Goal: Information Seeking & Learning: Learn about a topic

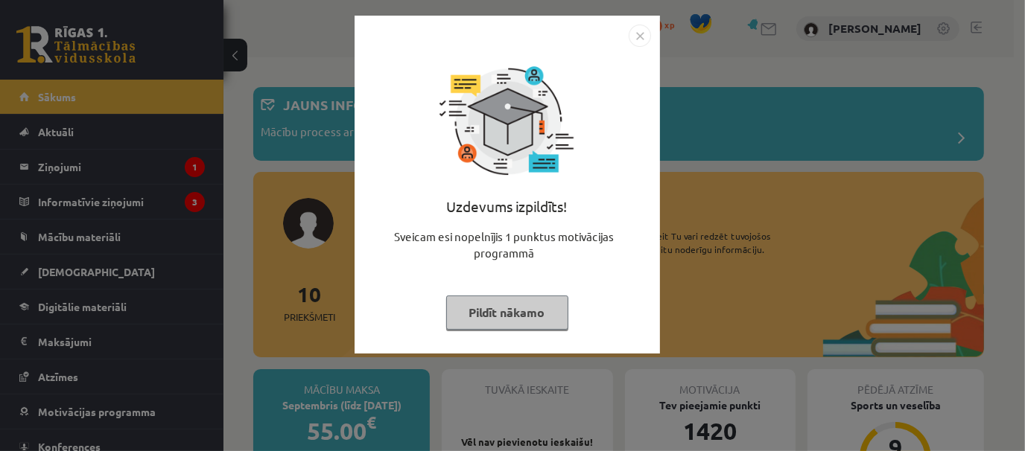
click at [498, 311] on button "Pildīt nākamo" at bounding box center [507, 313] width 122 height 34
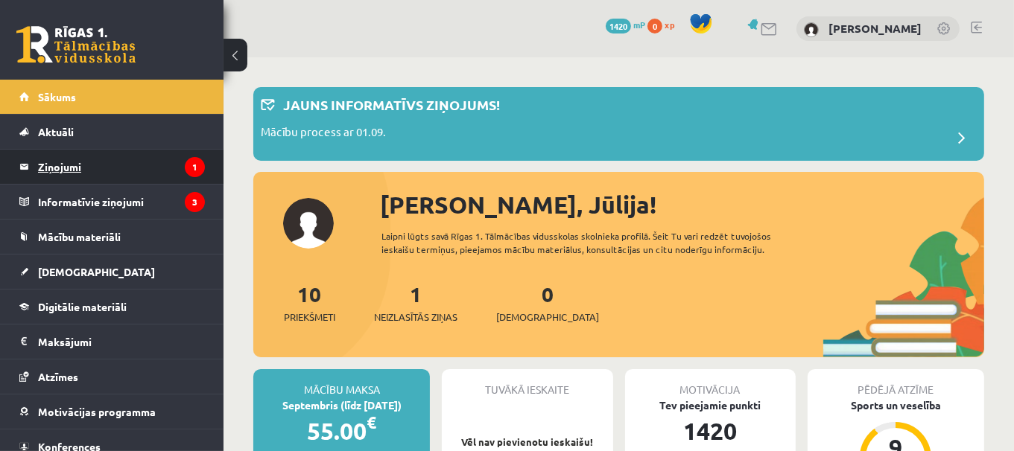
click at [127, 168] on legend "Ziņojumi 1" at bounding box center [121, 167] width 167 height 34
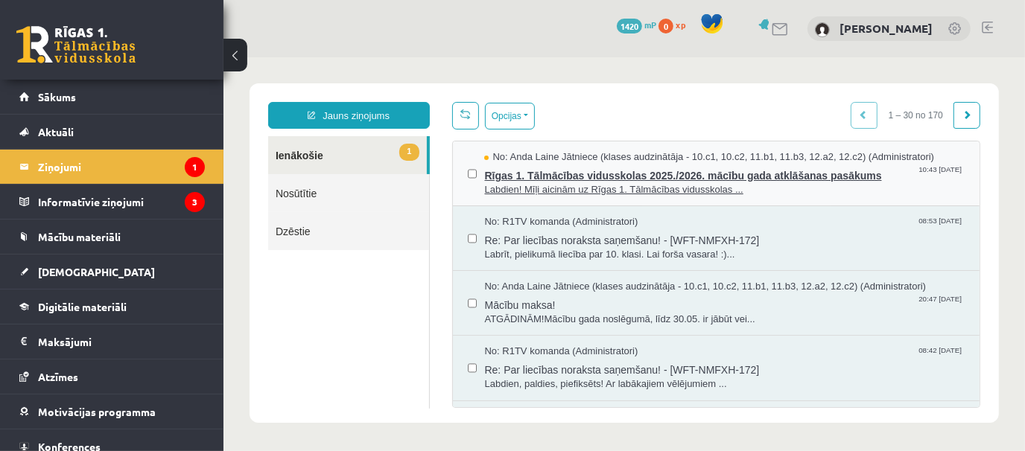
click at [614, 182] on span "Labdien! Mīļi aicinām uz Rīgas 1. Tālmācības vidusskolas ..." at bounding box center [723, 189] width 480 height 14
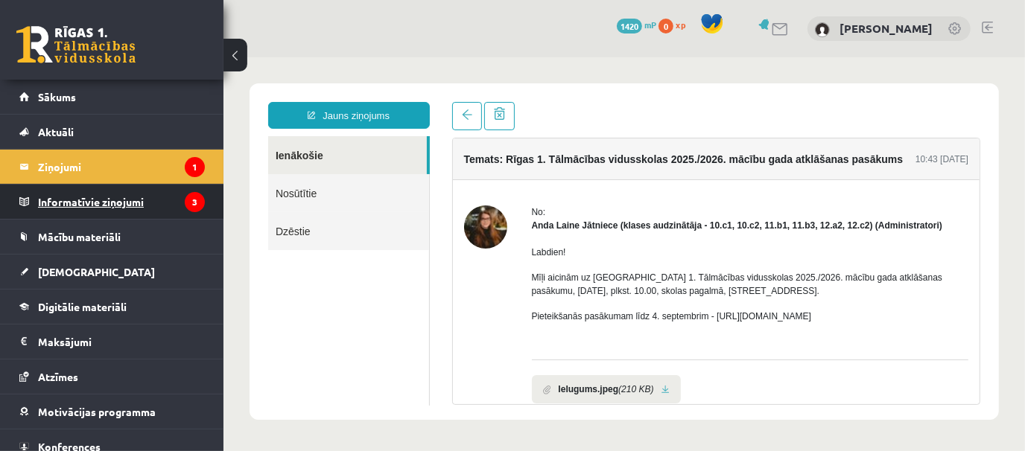
click at [109, 190] on legend "Informatīvie ziņojumi 3" at bounding box center [121, 202] width 167 height 34
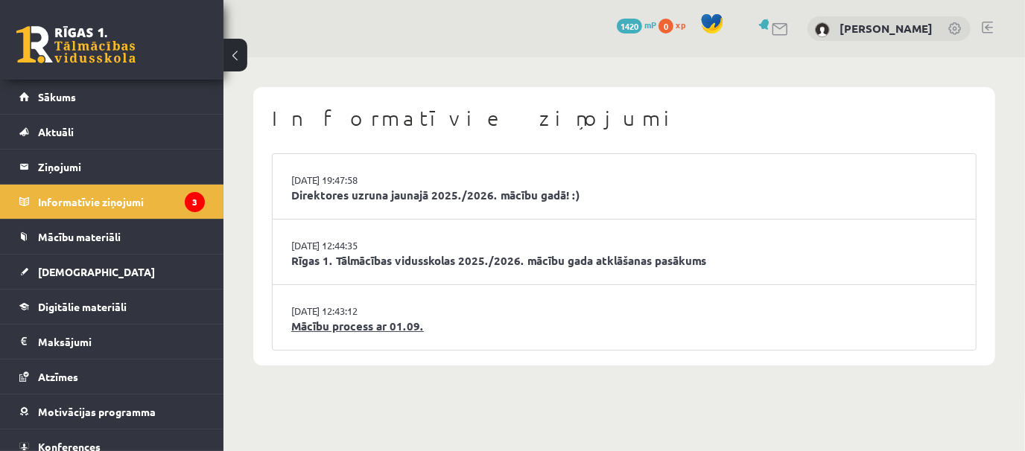
click at [326, 320] on link "Mācību process ar 01.09." at bounding box center [624, 326] width 666 height 17
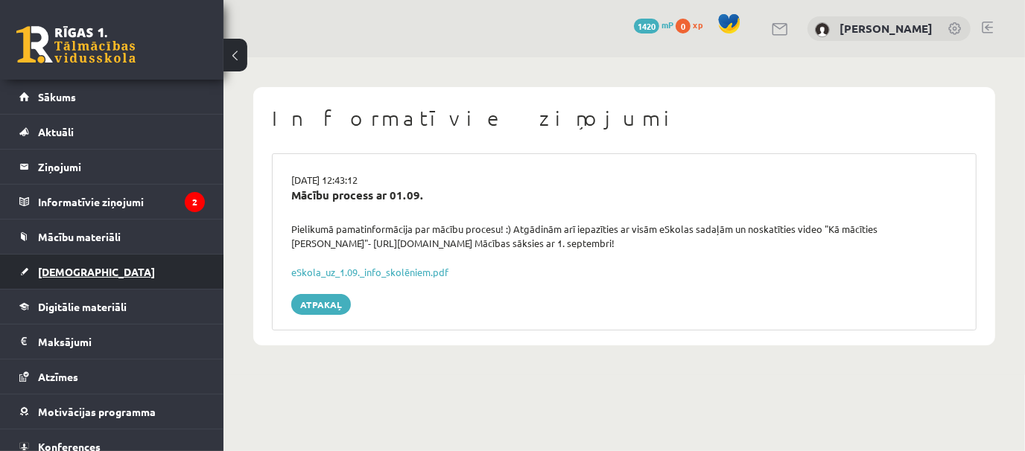
click at [152, 269] on link "[DEMOGRAPHIC_DATA]" at bounding box center [111, 272] width 185 height 34
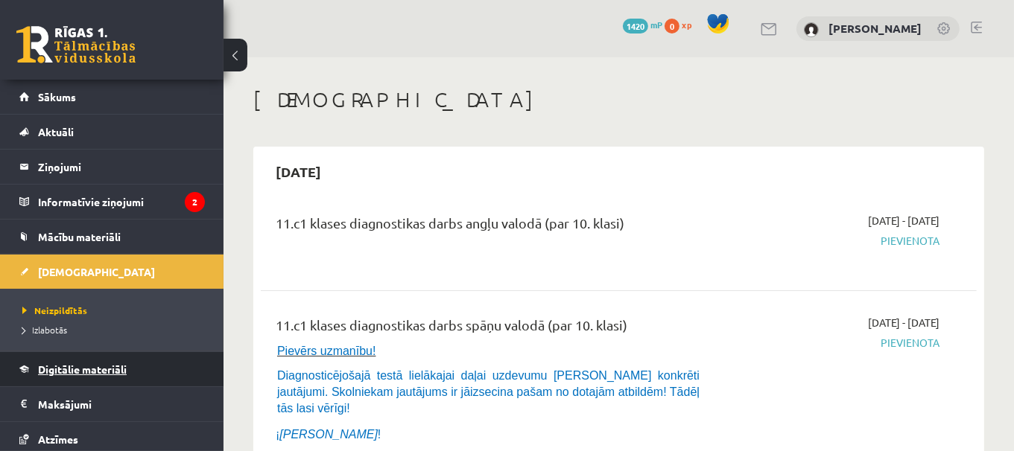
click at [152, 366] on link "Digitālie materiāli" at bounding box center [111, 369] width 185 height 34
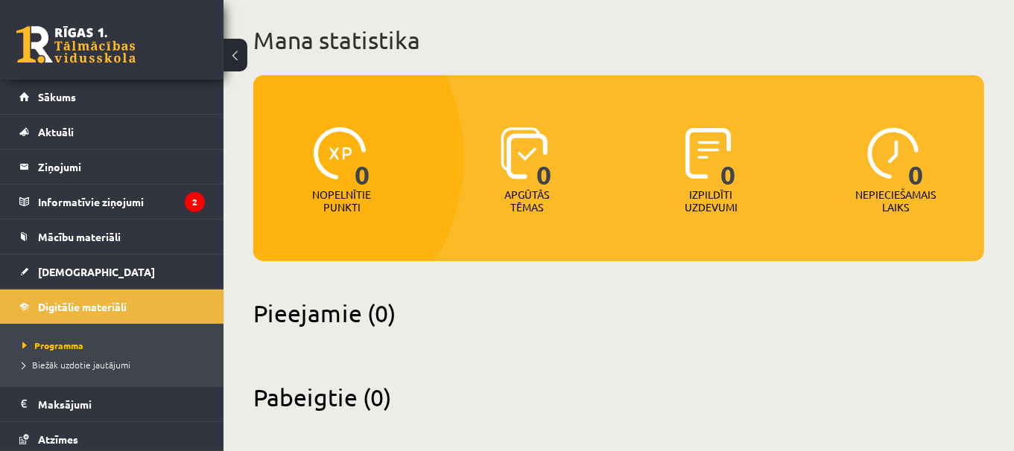
scroll to position [86, 0]
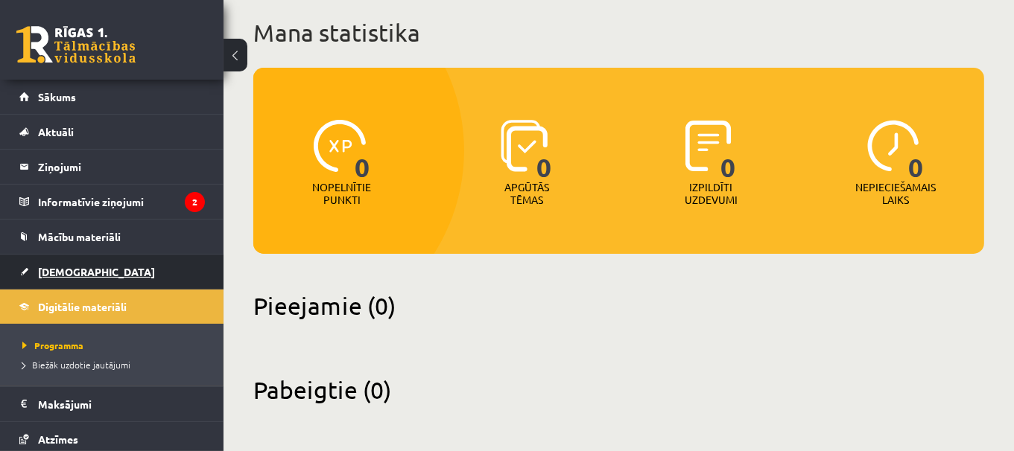
click at [173, 279] on link "[DEMOGRAPHIC_DATA]" at bounding box center [111, 272] width 185 height 34
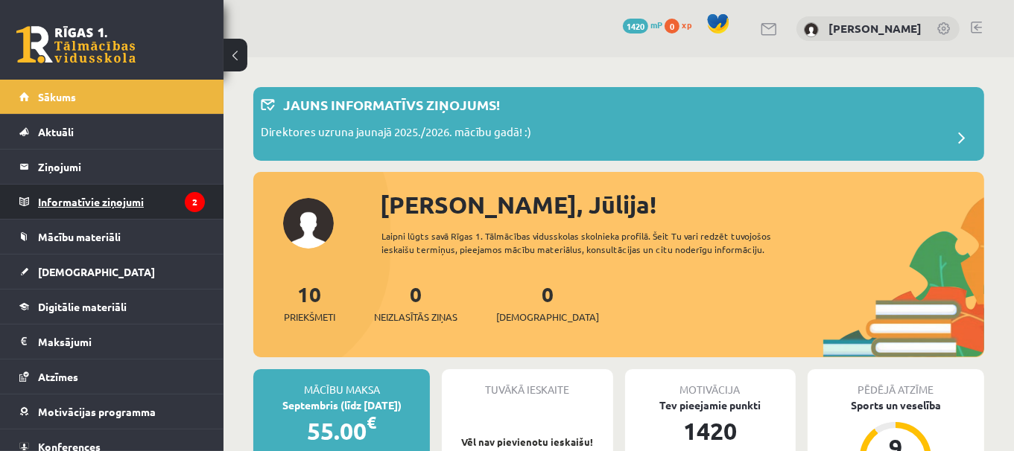
click at [135, 201] on legend "Informatīvie ziņojumi 2" at bounding box center [121, 202] width 167 height 34
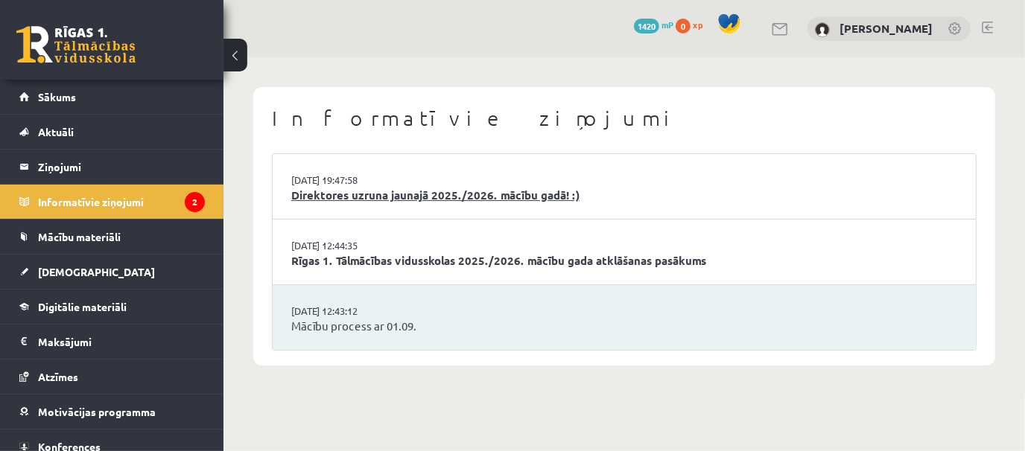
click at [406, 193] on link "Direktores uzruna jaunajā 2025./2026. mācību gadā! :)" at bounding box center [624, 195] width 666 height 17
click at [331, 253] on link "Rīgas 1. Tālmācības vidusskolas 2025./2026. mācību gada atklāšanas pasākums" at bounding box center [624, 261] width 666 height 17
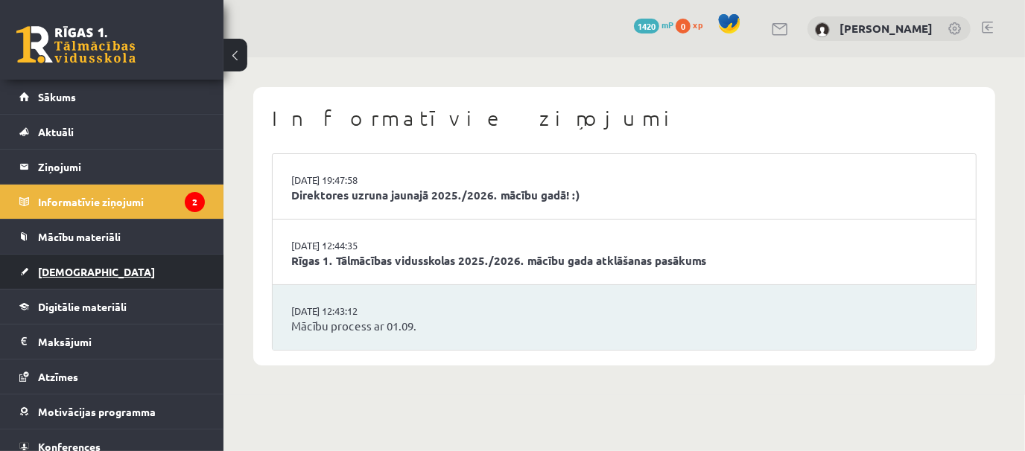
click at [83, 267] on link "[DEMOGRAPHIC_DATA]" at bounding box center [111, 272] width 185 height 34
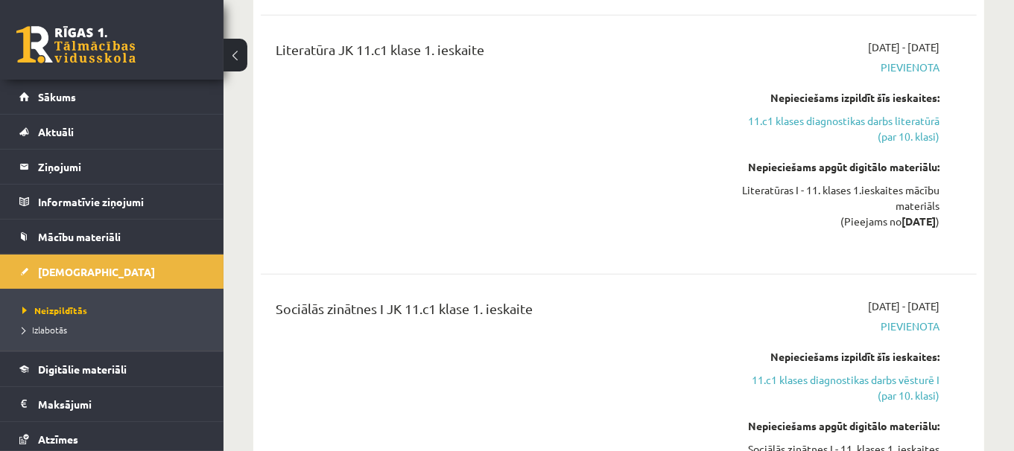
scroll to position [1299, 0]
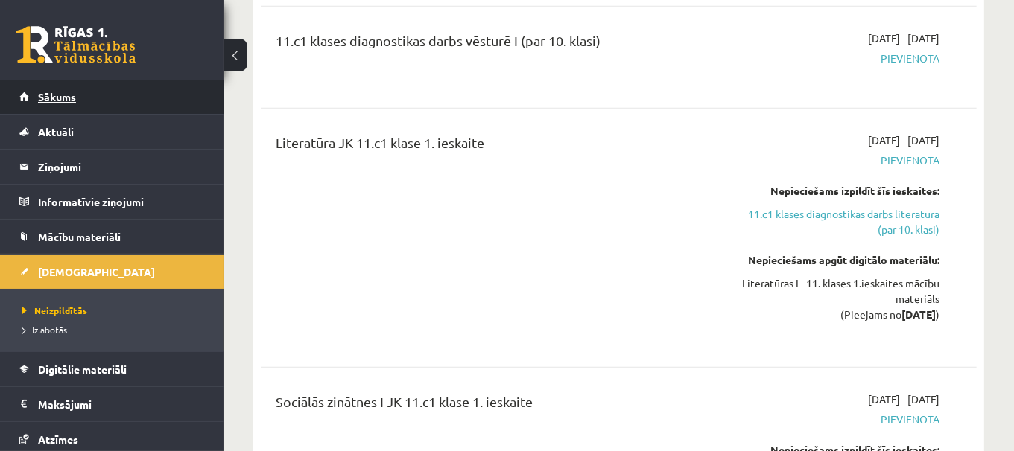
click at [93, 100] on link "Sākums" at bounding box center [111, 97] width 185 height 34
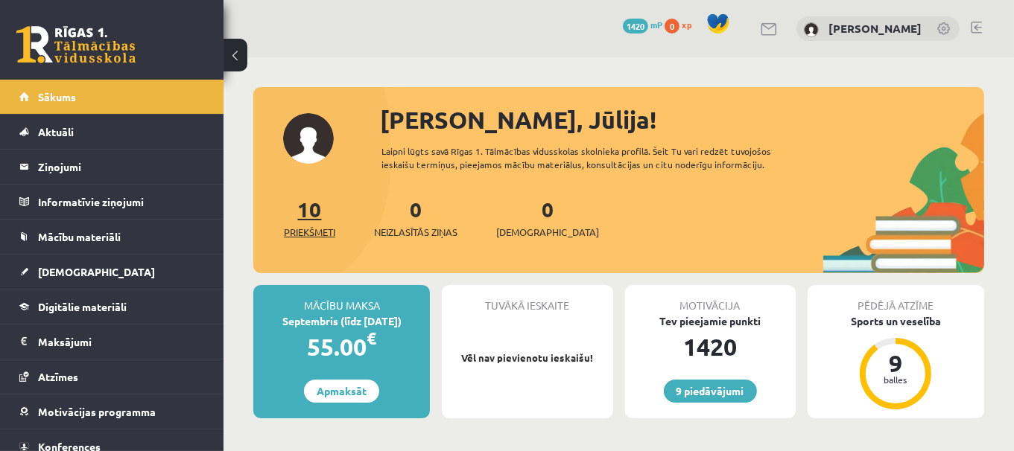
click at [305, 225] on span "Priekšmeti" at bounding box center [309, 232] width 51 height 15
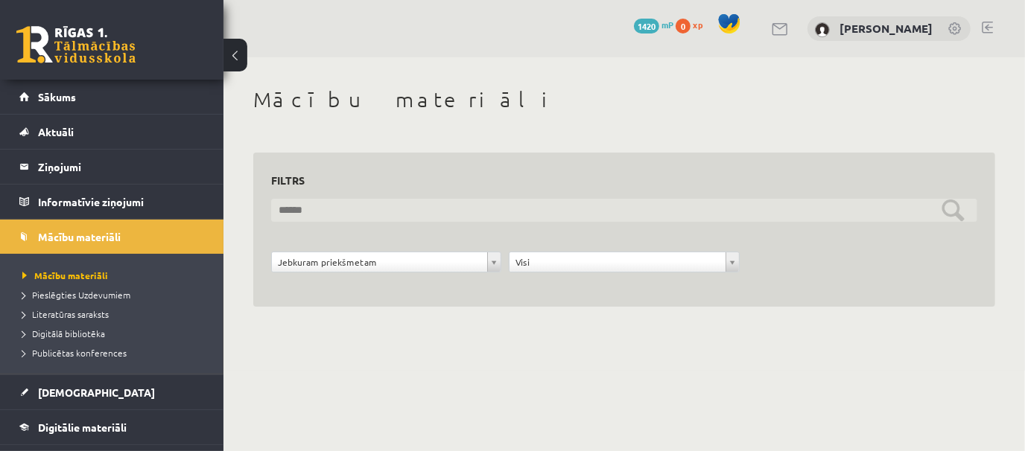
click at [944, 216] on input "text" at bounding box center [624, 210] width 706 height 23
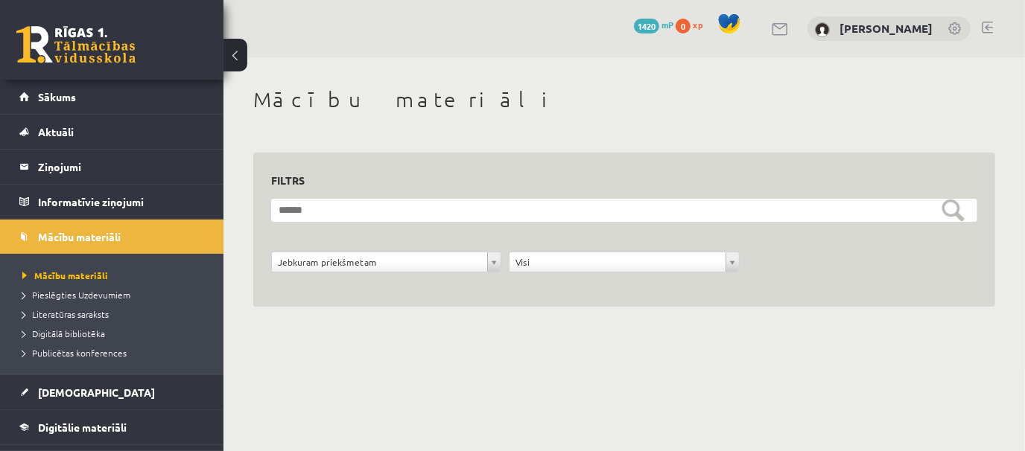
click at [501, 263] on div "**********" at bounding box center [386, 266] width 238 height 28
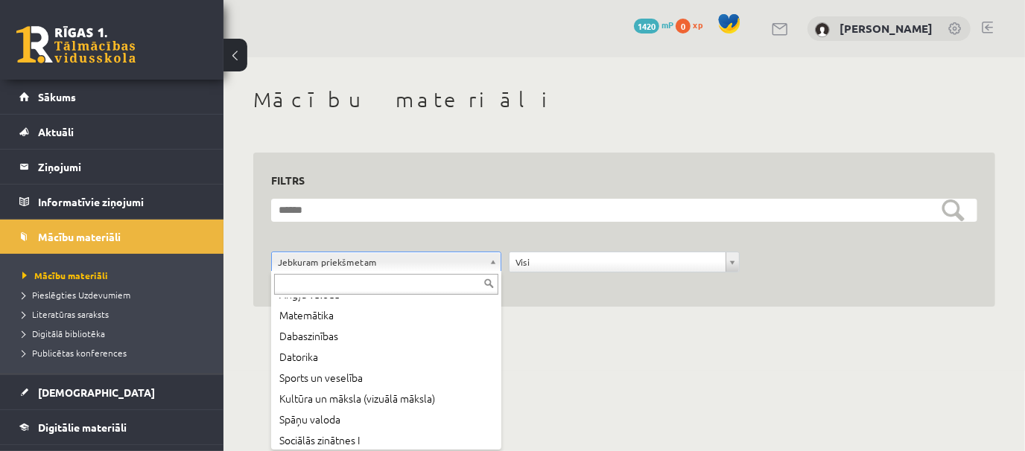
scroll to position [80, 0]
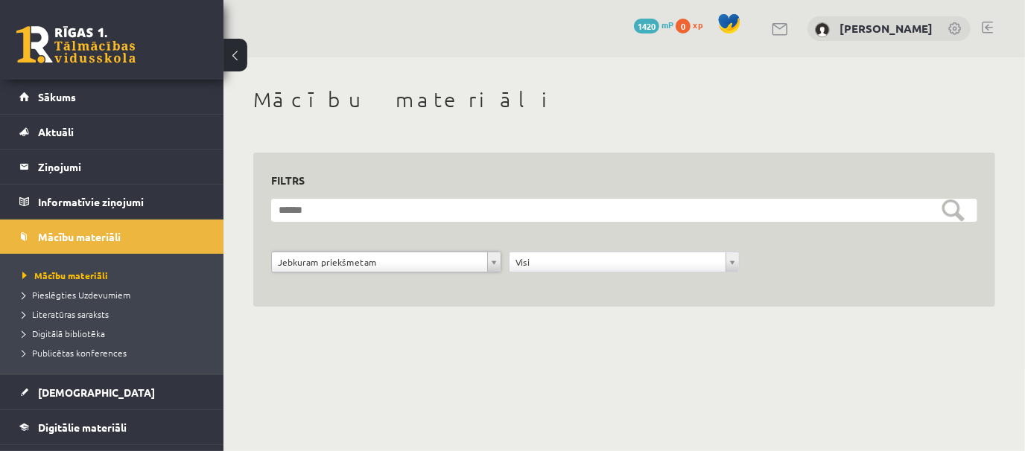
drag, startPoint x: 740, startPoint y: 434, endPoint x: 734, endPoint y: 396, distance: 37.6
drag, startPoint x: 1023, startPoint y: 107, endPoint x: 1023, endPoint y: 145, distance: 37.2
click at [1023, 145] on div "**********" at bounding box center [623, 214] width 801 height 314
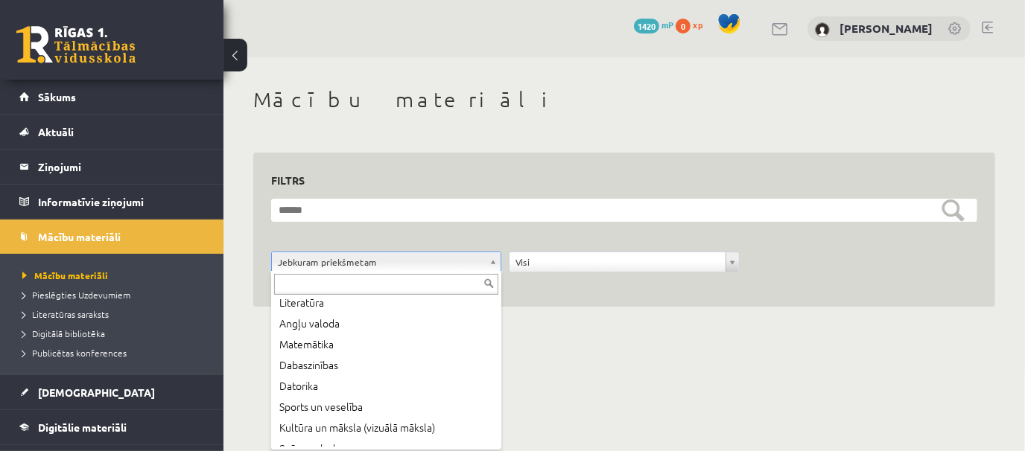
scroll to position [45, 0]
